Goal: Use online tool/utility: Utilize a website feature to perform a specific function

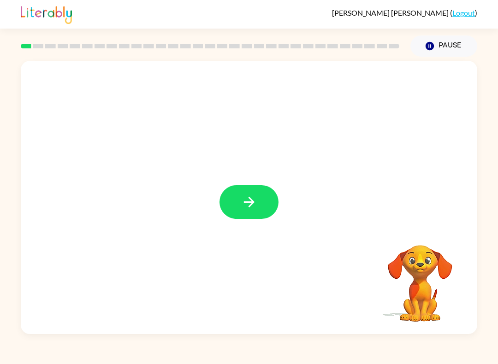
click at [249, 205] on icon "button" at bounding box center [249, 202] width 16 height 16
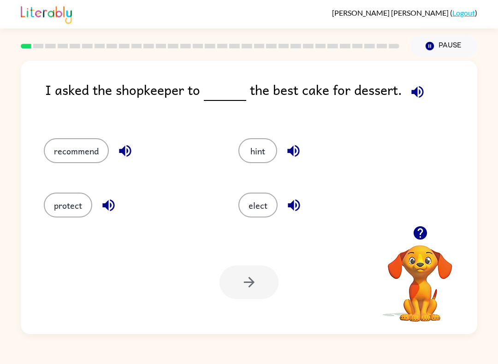
click at [79, 148] on button "recommend" at bounding box center [76, 150] width 65 height 25
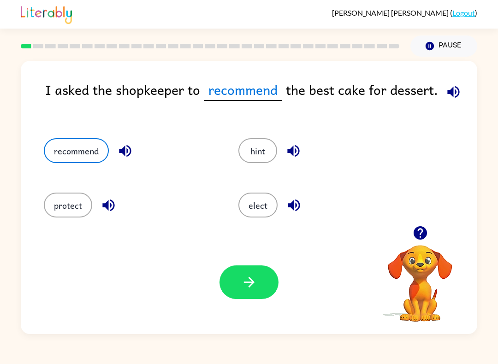
click at [248, 280] on icon "button" at bounding box center [249, 282] width 16 height 16
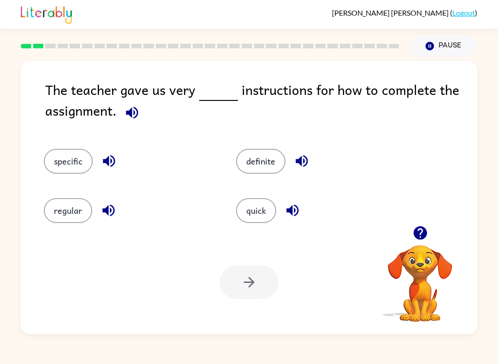
click at [67, 161] on button "specific" at bounding box center [68, 161] width 49 height 25
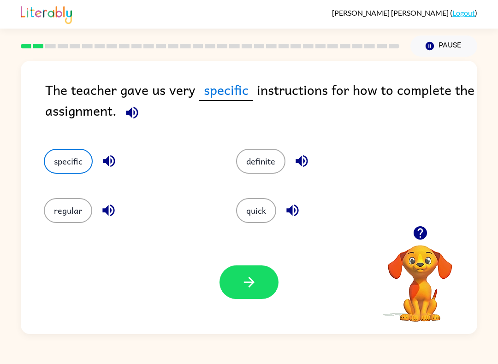
click at [239, 277] on button "button" at bounding box center [249, 283] width 59 height 34
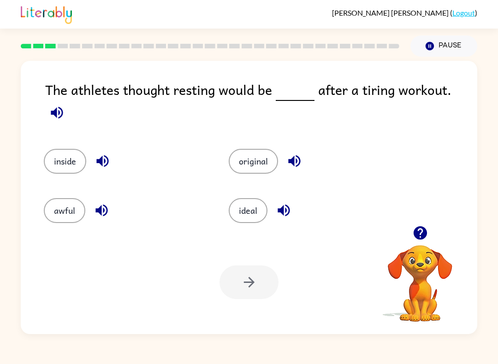
click at [248, 203] on button "ideal" at bounding box center [248, 210] width 39 height 25
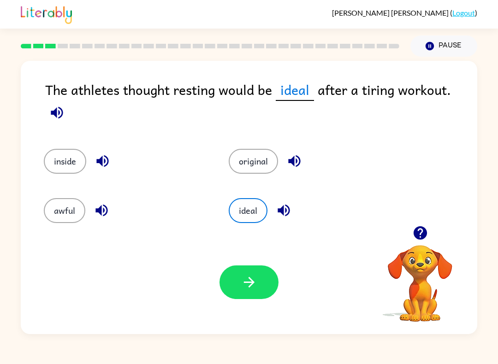
click at [256, 316] on div "Your browser must support playing .mp4 files to use Literably. Please try using…" at bounding box center [249, 283] width 457 height 104
click at [256, 288] on icon "button" at bounding box center [249, 282] width 16 height 16
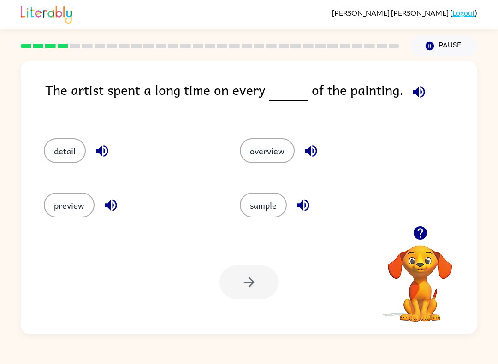
click at [52, 134] on div "detail" at bounding box center [124, 148] width 196 height 54
click at [51, 134] on div "detail" at bounding box center [124, 148] width 196 height 54
click at [54, 154] on button "detail" at bounding box center [65, 150] width 42 height 25
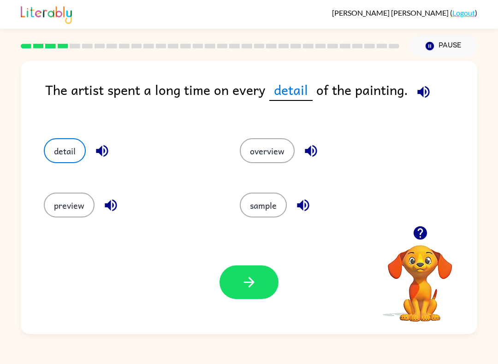
click at [244, 285] on icon "button" at bounding box center [249, 282] width 16 height 16
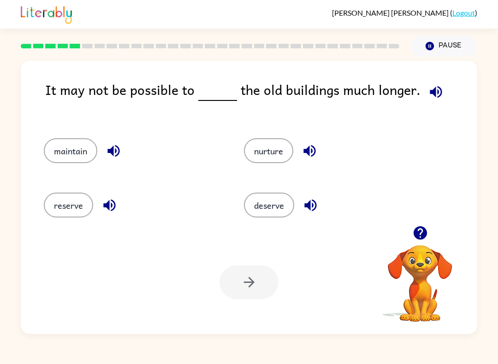
click at [72, 211] on button "reserve" at bounding box center [68, 205] width 49 height 25
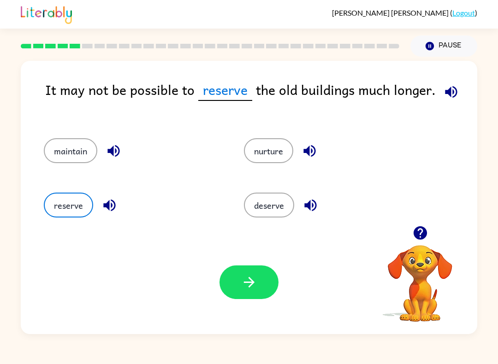
click at [261, 285] on button "button" at bounding box center [249, 283] width 59 height 34
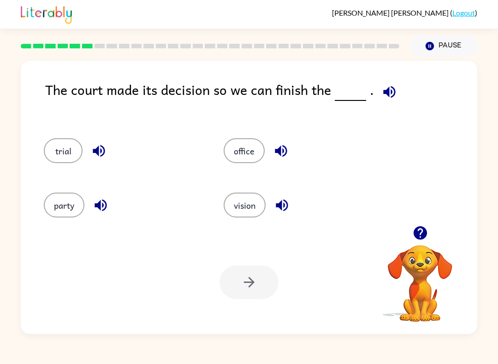
click at [62, 151] on button "trial" at bounding box center [63, 150] width 39 height 25
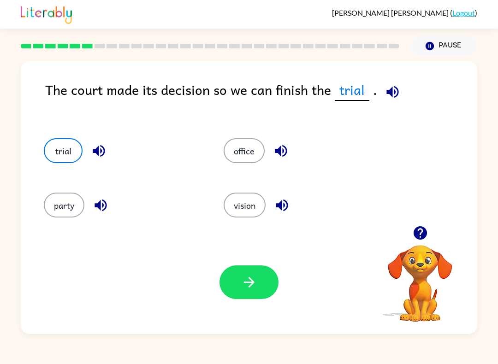
click at [260, 278] on button "button" at bounding box center [249, 283] width 59 height 34
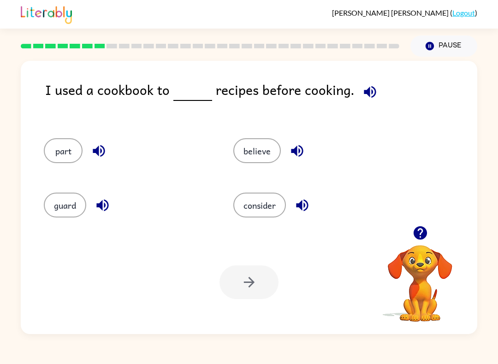
click at [273, 208] on button "consider" at bounding box center [259, 205] width 53 height 25
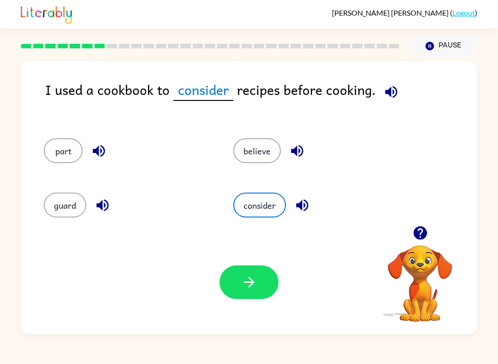
click at [260, 280] on button "button" at bounding box center [249, 283] width 59 height 34
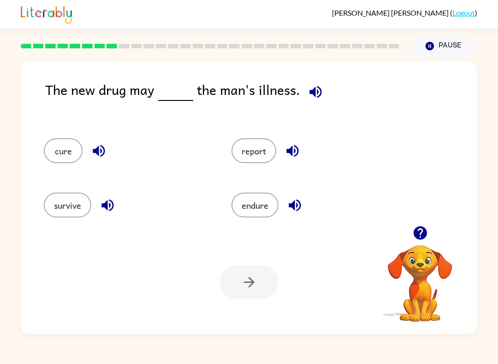
click at [265, 226] on div "endure" at bounding box center [308, 202] width 188 height 54
click at [253, 200] on button "endure" at bounding box center [255, 205] width 47 height 25
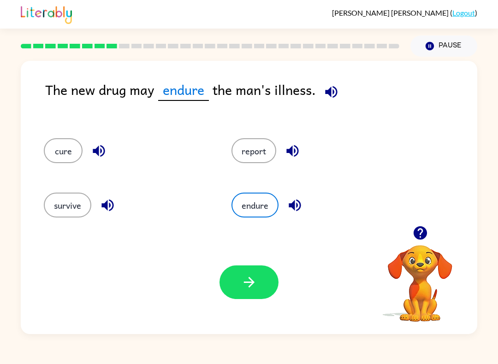
click at [242, 286] on icon "button" at bounding box center [249, 282] width 16 height 16
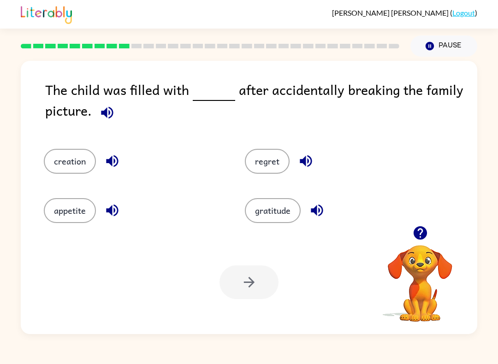
click at [419, 231] on icon "button" at bounding box center [420, 233] width 16 height 16
click at [268, 158] on button "regret" at bounding box center [267, 161] width 45 height 25
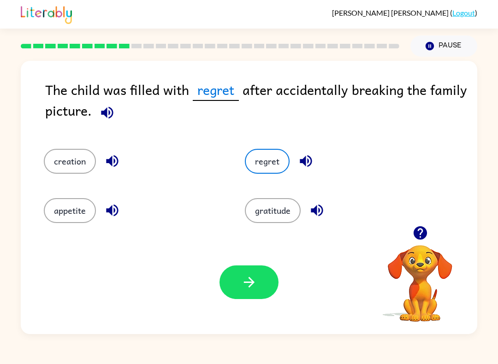
click at [261, 279] on button "button" at bounding box center [249, 283] width 59 height 34
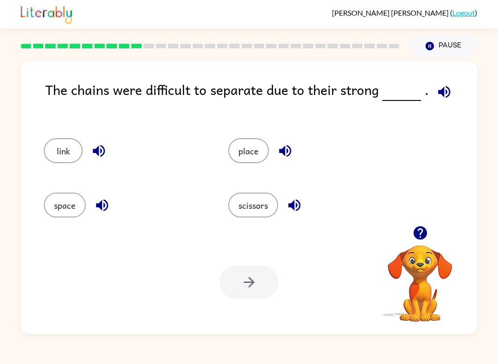
click at [73, 148] on button "link" at bounding box center [63, 150] width 39 height 25
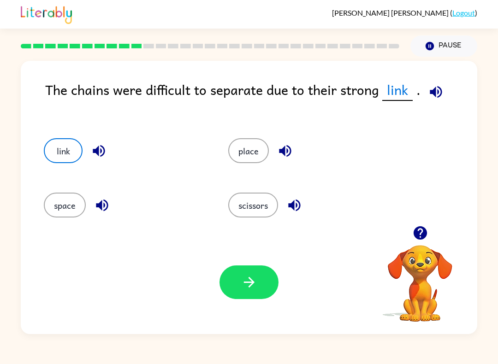
click at [249, 292] on button "button" at bounding box center [249, 283] width 59 height 34
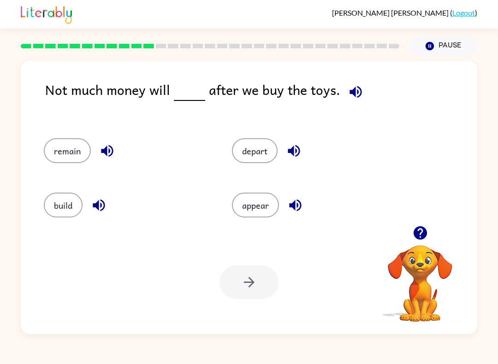
click at [64, 149] on button "remain" at bounding box center [67, 150] width 47 height 25
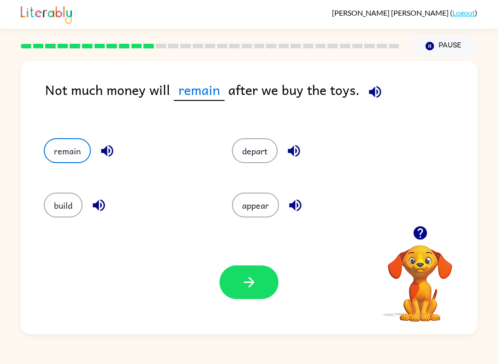
click at [235, 288] on button "button" at bounding box center [249, 283] width 59 height 34
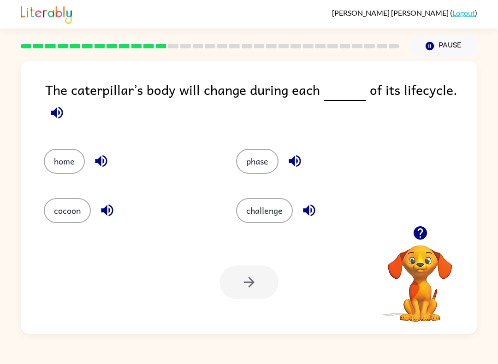
click at [256, 166] on button "phase" at bounding box center [257, 161] width 42 height 25
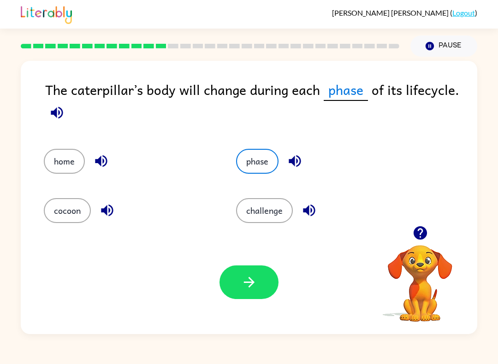
click at [253, 284] on icon "button" at bounding box center [249, 282] width 11 height 11
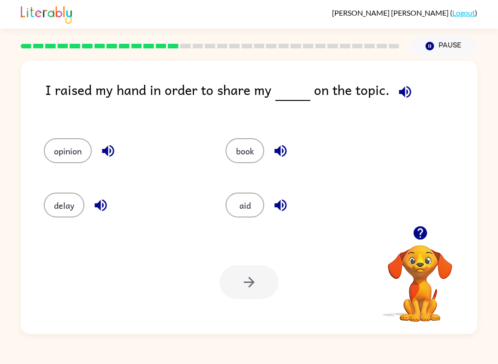
click at [73, 147] on button "opinion" at bounding box center [68, 150] width 48 height 25
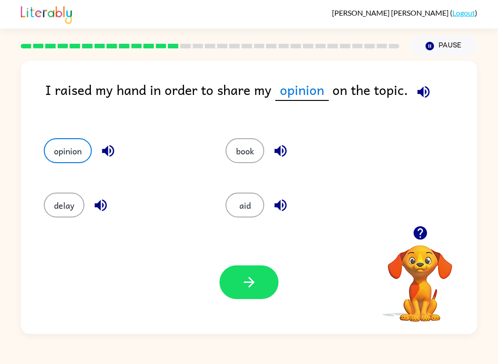
click at [249, 277] on icon "button" at bounding box center [249, 282] width 16 height 16
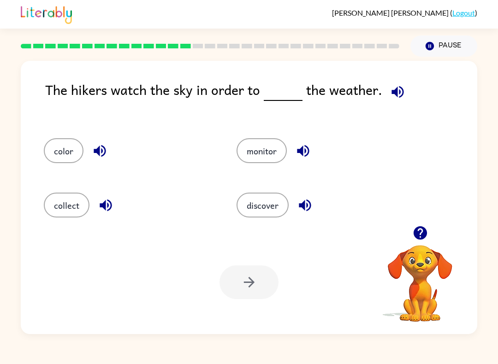
click at [270, 210] on button "discover" at bounding box center [263, 205] width 52 height 25
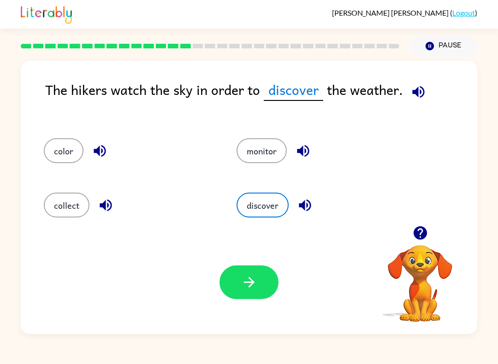
click at [276, 275] on button "button" at bounding box center [249, 283] width 59 height 34
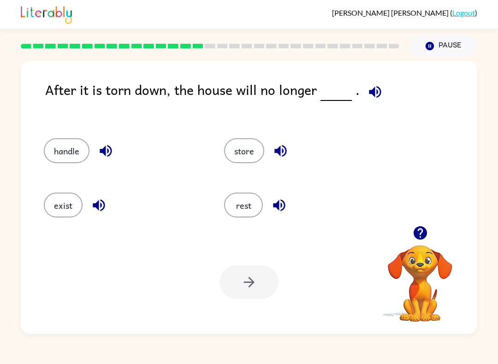
click at [60, 209] on button "exist" at bounding box center [63, 205] width 39 height 25
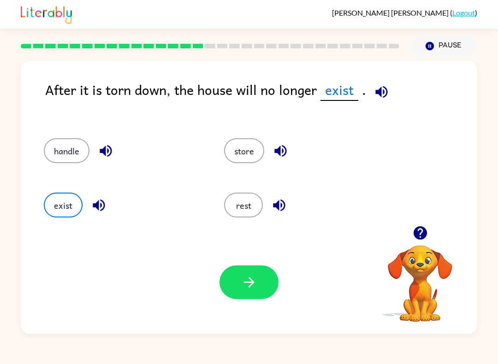
click at [240, 281] on button "button" at bounding box center [249, 283] width 59 height 34
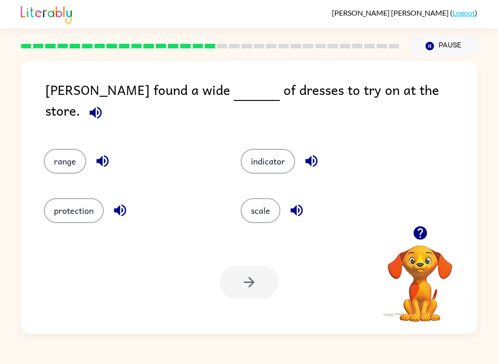
click at [71, 149] on button "range" at bounding box center [65, 161] width 42 height 25
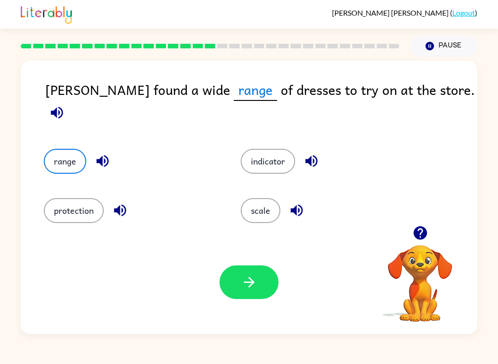
click at [238, 278] on button "button" at bounding box center [249, 283] width 59 height 34
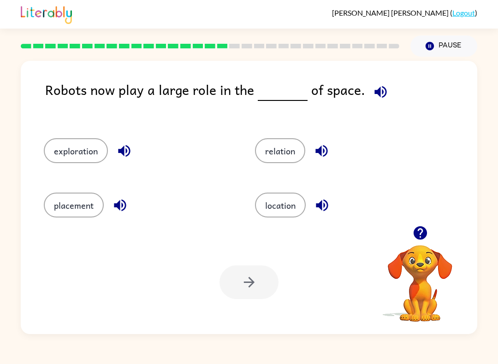
click at [73, 155] on button "exploration" at bounding box center [76, 150] width 64 height 25
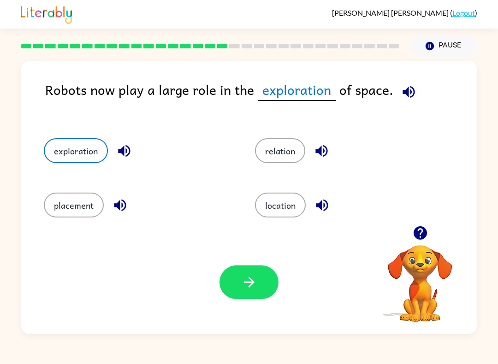
click at [256, 279] on icon "button" at bounding box center [249, 282] width 16 height 16
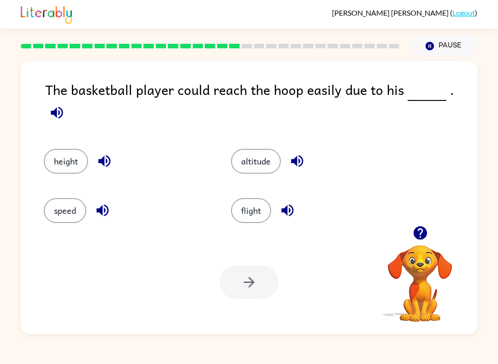
click at [63, 151] on button "height" at bounding box center [66, 161] width 44 height 25
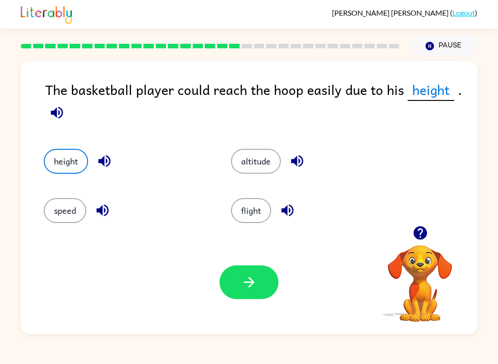
click at [259, 280] on button "button" at bounding box center [249, 283] width 59 height 34
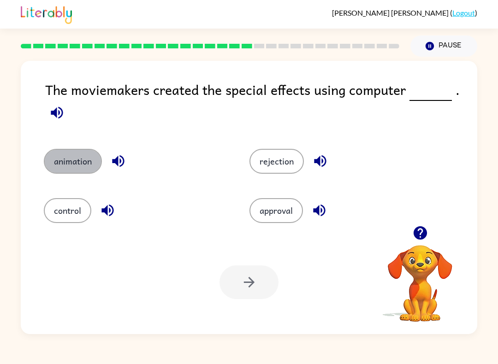
click at [74, 163] on button "animation" at bounding box center [73, 161] width 58 height 25
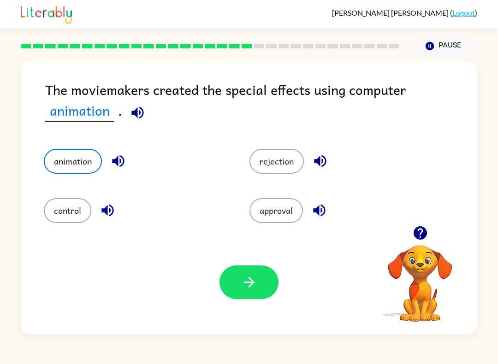
click at [251, 277] on icon "button" at bounding box center [249, 282] width 16 height 16
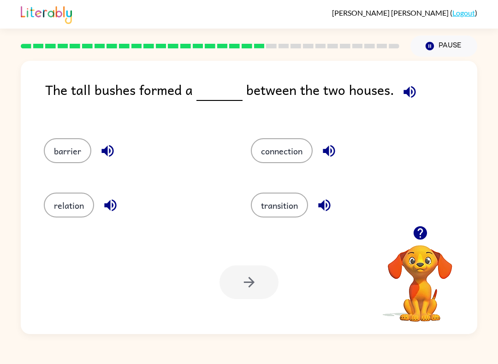
click at [75, 161] on button "barrier" at bounding box center [68, 150] width 48 height 25
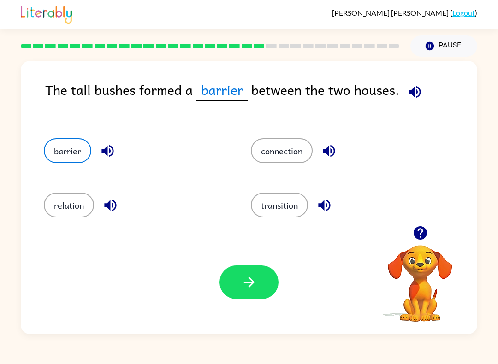
click at [260, 277] on button "button" at bounding box center [249, 283] width 59 height 34
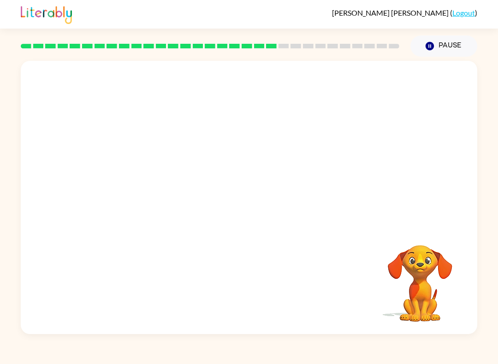
click at [157, 200] on video "Your browser must support playing .mp4 files to use Literably. Please try using…" at bounding box center [249, 143] width 457 height 165
click at [256, 202] on icon "button" at bounding box center [249, 202] width 16 height 16
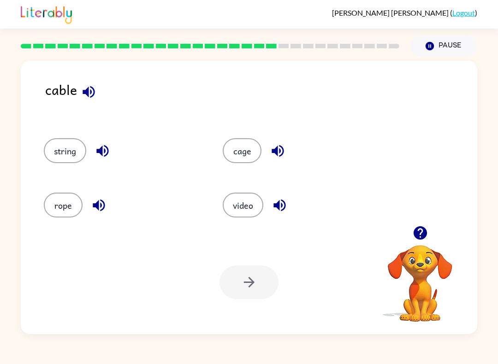
click at [64, 226] on div "rope" at bounding box center [115, 202] width 179 height 54
click at [62, 214] on button "rope" at bounding box center [63, 205] width 39 height 25
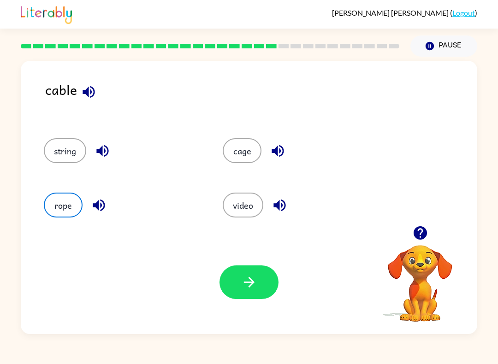
click at [250, 284] on icon "button" at bounding box center [249, 282] width 16 height 16
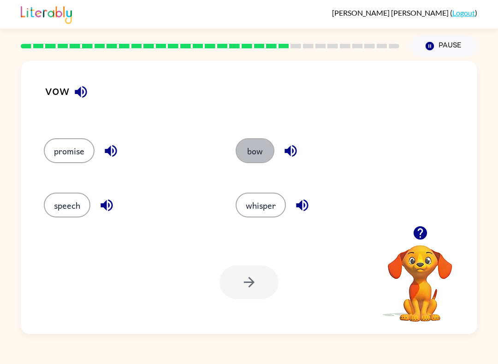
click at [259, 158] on button "bow" at bounding box center [255, 150] width 39 height 25
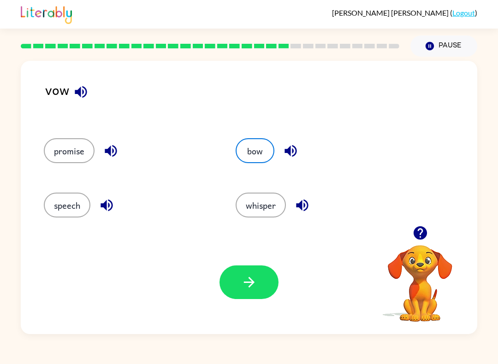
click at [262, 278] on button "button" at bounding box center [249, 283] width 59 height 34
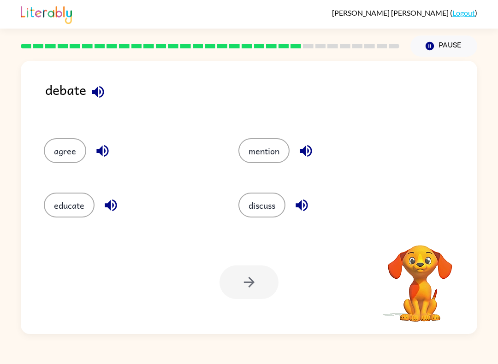
click at [300, 196] on button "button" at bounding box center [302, 206] width 24 height 24
click at [266, 207] on button "discuss" at bounding box center [261, 205] width 47 height 25
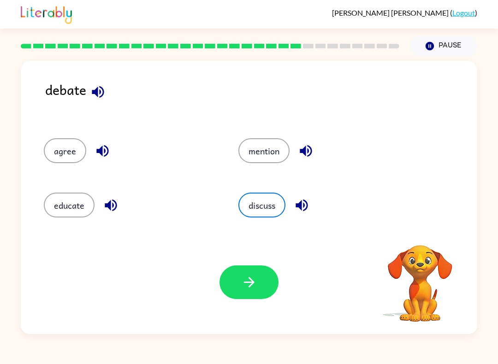
click at [256, 292] on button "button" at bounding box center [249, 283] width 59 height 34
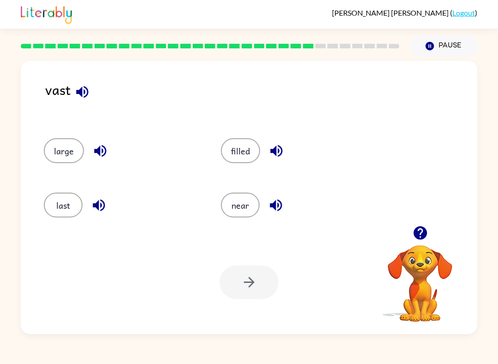
click at [62, 154] on button "large" at bounding box center [64, 150] width 40 height 25
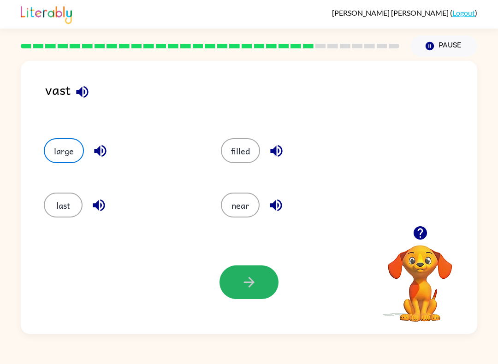
click at [238, 288] on button "button" at bounding box center [249, 283] width 59 height 34
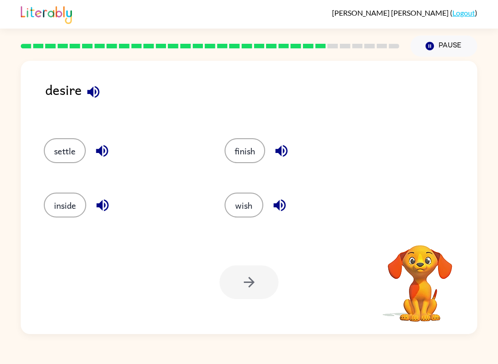
click at [250, 211] on button "wish" at bounding box center [244, 205] width 39 height 25
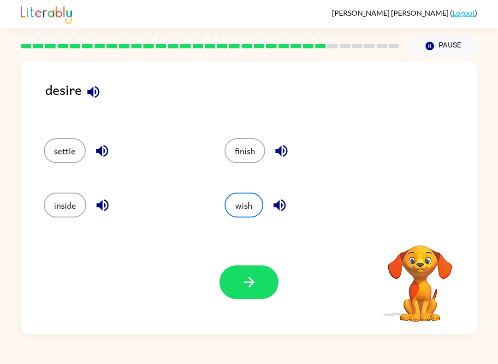
click at [256, 285] on icon "button" at bounding box center [249, 282] width 16 height 16
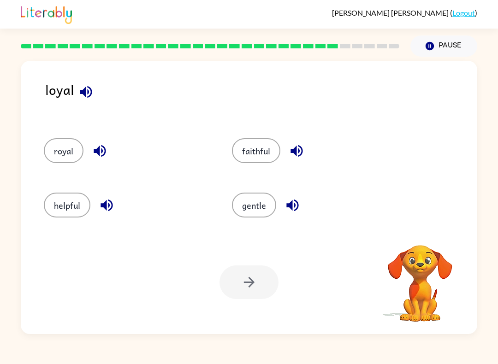
click at [60, 162] on button "royal" at bounding box center [64, 150] width 40 height 25
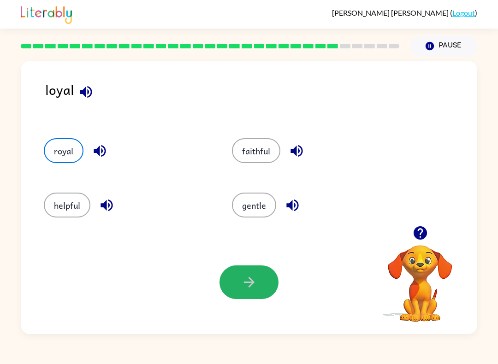
click at [272, 285] on button "button" at bounding box center [249, 283] width 59 height 34
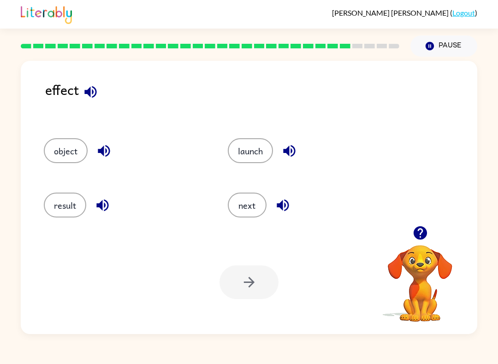
click at [55, 207] on button "result" at bounding box center [65, 205] width 42 height 25
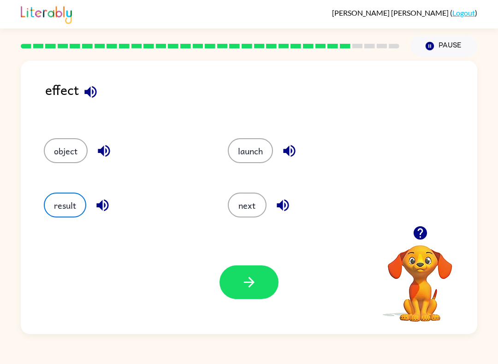
click at [259, 280] on button "button" at bounding box center [249, 283] width 59 height 34
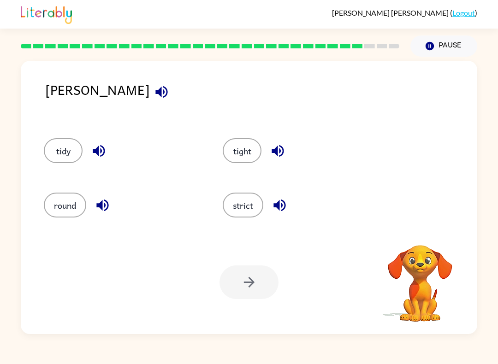
click at [251, 272] on div at bounding box center [249, 283] width 59 height 34
click at [252, 270] on div at bounding box center [249, 283] width 59 height 34
click at [249, 207] on button "strict" at bounding box center [243, 205] width 41 height 25
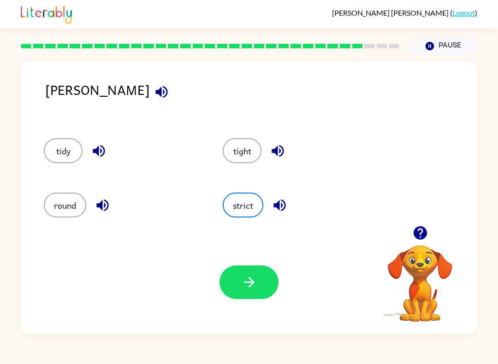
click at [249, 287] on icon "button" at bounding box center [249, 282] width 16 height 16
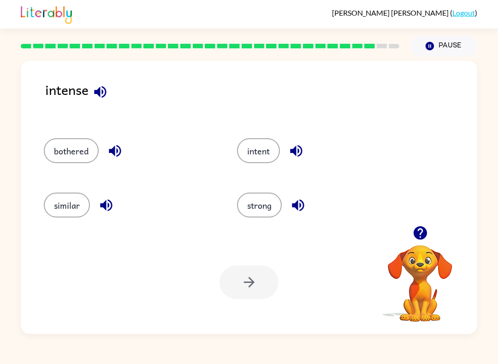
click at [265, 204] on button "strong" at bounding box center [259, 205] width 45 height 25
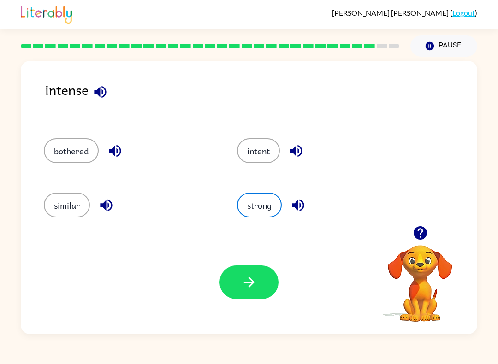
click at [256, 289] on icon "button" at bounding box center [249, 282] width 16 height 16
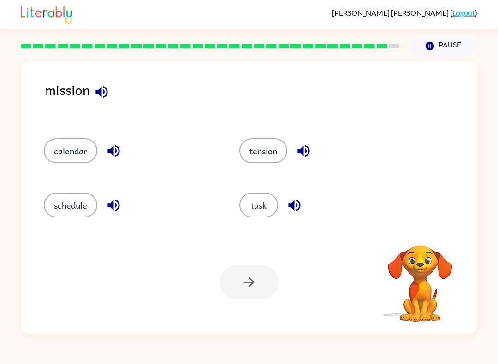
click at [268, 201] on button "task" at bounding box center [258, 205] width 39 height 25
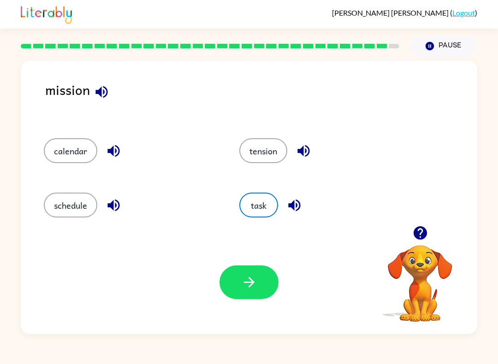
click at [239, 296] on button "button" at bounding box center [249, 283] width 59 height 34
